Goal: Information Seeking & Learning: Learn about a topic

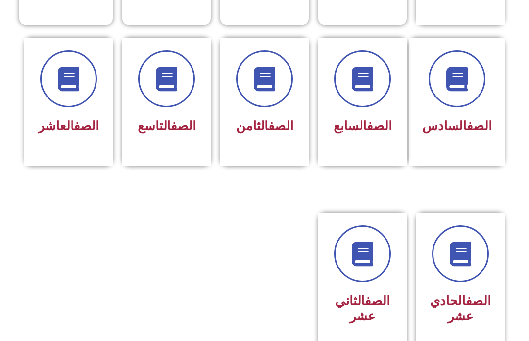
scroll to position [395, 0]
click at [337, 157] on div "الصف السابع" at bounding box center [363, 101] width 88 height 128
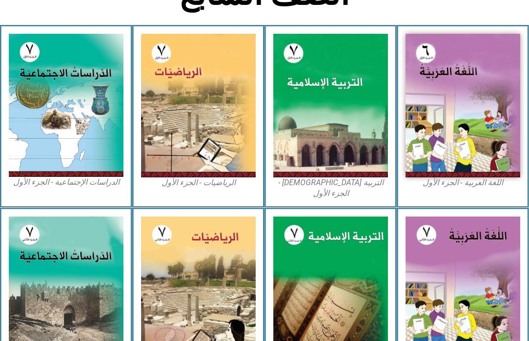
scroll to position [253, 0]
click at [326, 162] on img at bounding box center [330, 106] width 115 height 144
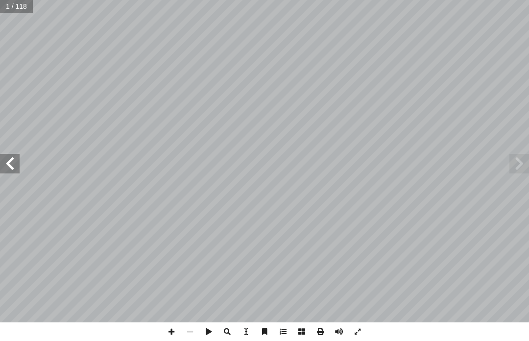
click at [521, 173] on span at bounding box center [520, 164] width 20 height 20
click at [510, 163] on span at bounding box center [520, 164] width 20 height 20
click at [516, 157] on span at bounding box center [520, 164] width 20 height 20
click at [19, 159] on span at bounding box center [10, 164] width 20 height 20
click at [8, 168] on span at bounding box center [10, 164] width 20 height 20
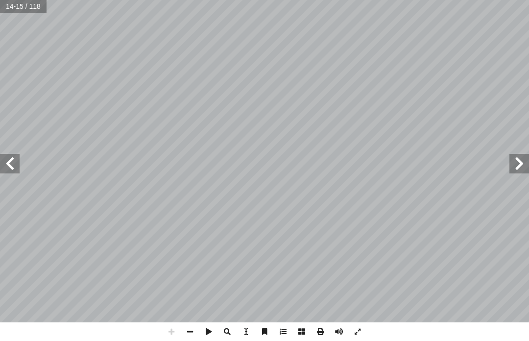
click at [7, 166] on span at bounding box center [10, 164] width 20 height 20
click at [14, 171] on span at bounding box center [10, 164] width 20 height 20
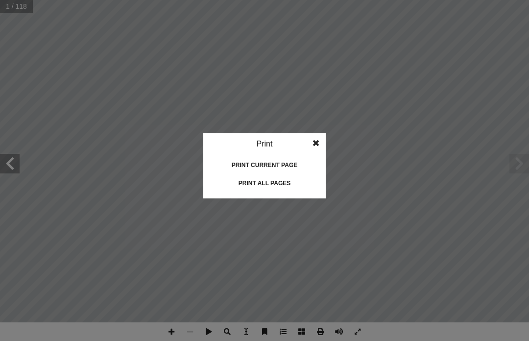
click at [282, 184] on div "Print all pages" at bounding box center [265, 183] width 98 height 16
